Goal: Task Accomplishment & Management: Use online tool/utility

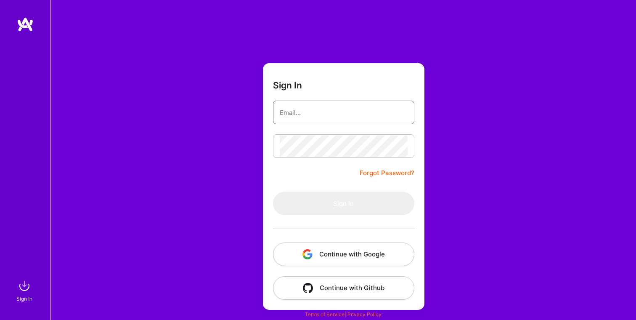
type input "[EMAIL_ADDRESS][DOMAIN_NAME]"
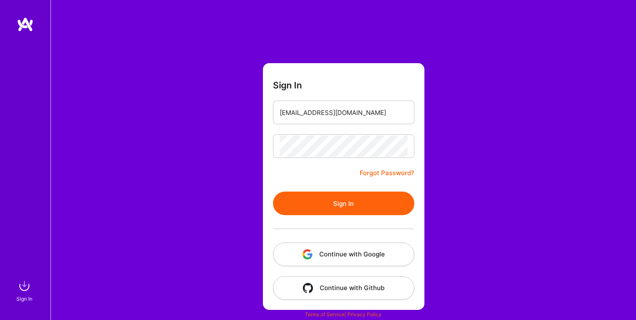
click at [340, 197] on button "Sign In" at bounding box center [343, 203] width 141 height 24
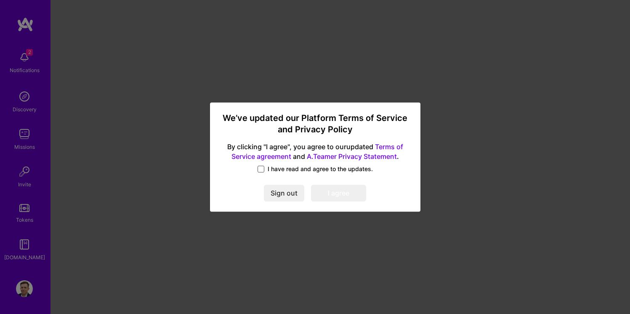
click at [259, 167] on span at bounding box center [261, 168] width 7 height 7
click at [0, 0] on input "I have read and agree to the updates." at bounding box center [0, 0] width 0 height 0
click at [344, 195] on button "I agree" at bounding box center [338, 193] width 55 height 17
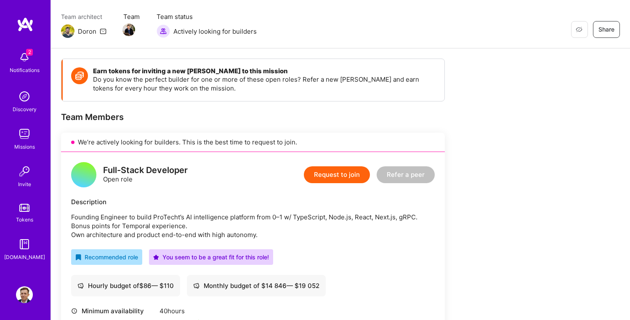
scroll to position [229, 0]
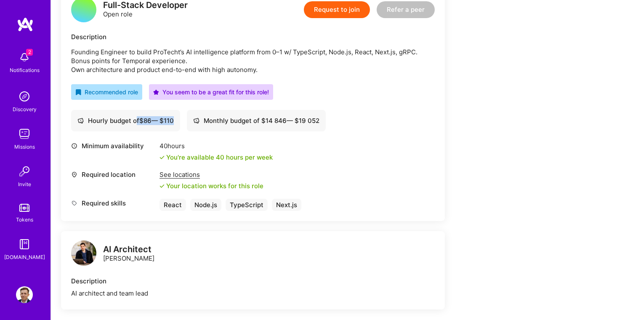
drag, startPoint x: 142, startPoint y: 122, endPoint x: 188, endPoint y: 122, distance: 45.9
click at [188, 122] on div "Hourly budget of $ 86 — $ 110 Monthly budget of $ 14 846 — $ 19 052" at bounding box center [253, 120] width 364 height 21
click at [180, 122] on div "Hourly budget of $ 86 — $ 110" at bounding box center [125, 120] width 109 height 21
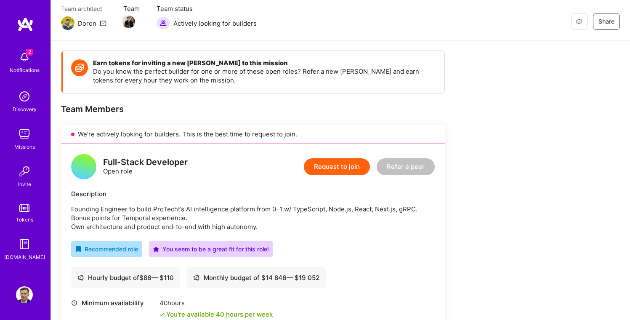
scroll to position [346, 0]
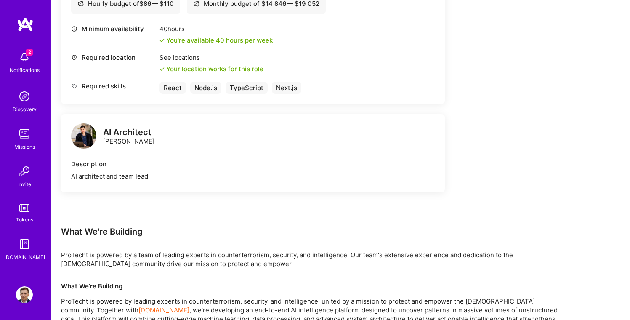
click at [33, 54] on div "2 Notifications" at bounding box center [24, 61] width 52 height 29
click at [39, 106] on link "Discovery" at bounding box center [24, 101] width 52 height 26
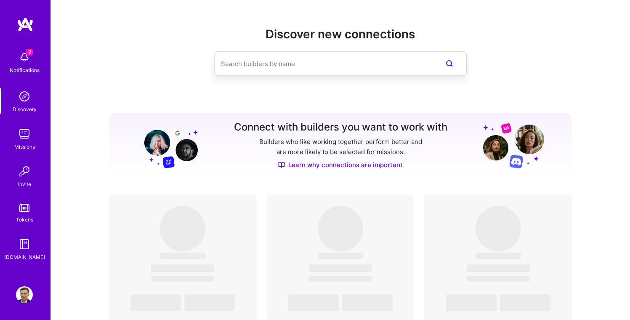
click at [31, 139] on img at bounding box center [24, 133] width 17 height 17
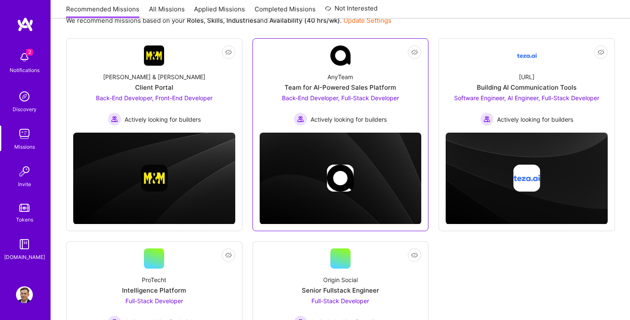
scroll to position [114, 0]
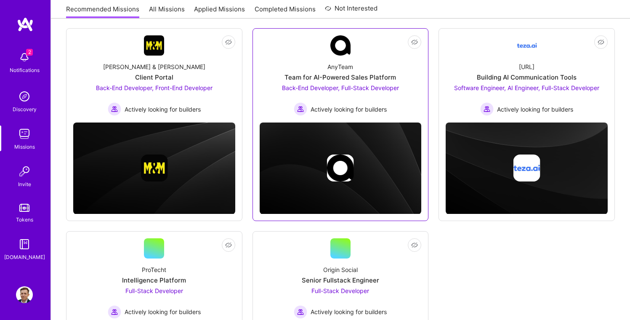
click at [333, 53] on img at bounding box center [340, 45] width 20 height 20
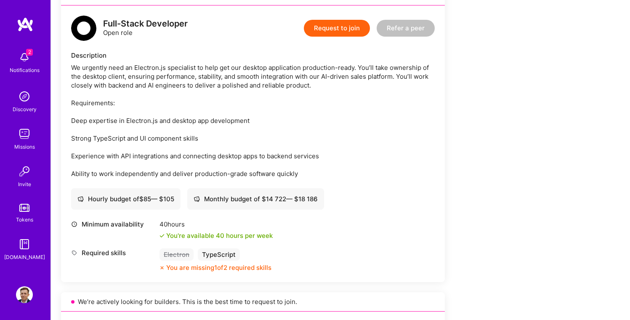
scroll to position [214, 0]
